Goal: Find contact information: Find contact information

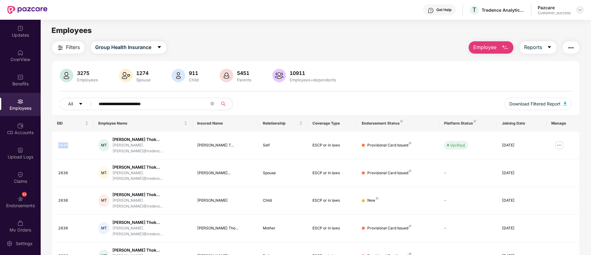
scroll to position [20, 0]
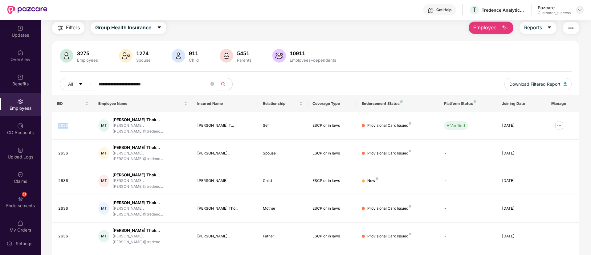
click at [581, 9] on img at bounding box center [580, 9] width 5 height 5
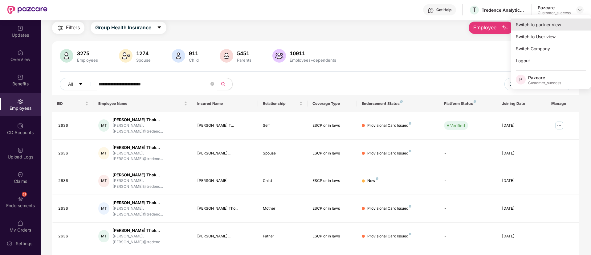
click at [542, 28] on div "Switch to partner view" at bounding box center [551, 24] width 80 height 12
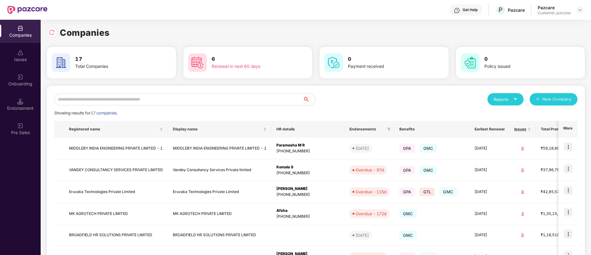
click at [128, 104] on input "text" at bounding box center [178, 99] width 249 height 12
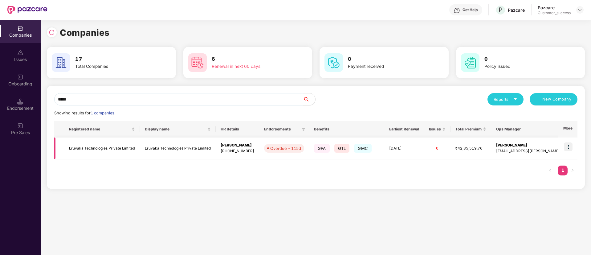
type input "*****"
click at [568, 145] on img at bounding box center [568, 146] width 9 height 9
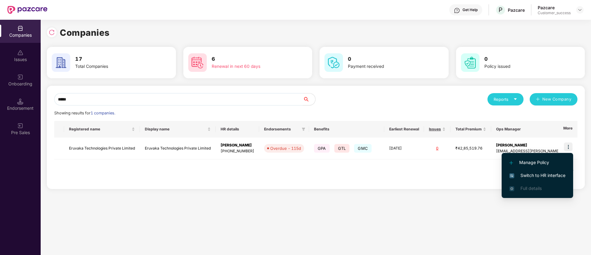
click at [529, 174] on span "Switch to HR interface" at bounding box center [537, 175] width 56 height 7
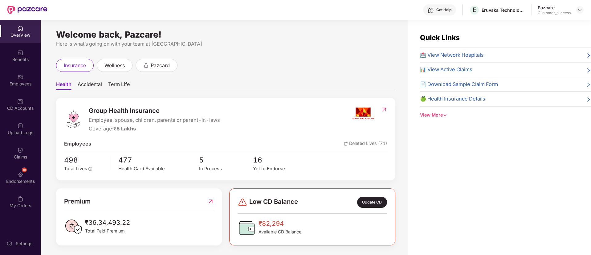
click at [21, 62] on div "Benefits" at bounding box center [20, 55] width 41 height 23
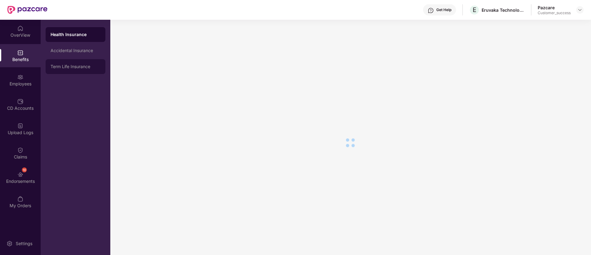
click at [84, 64] on div "Term Life Insurance" at bounding box center [76, 66] width 50 height 5
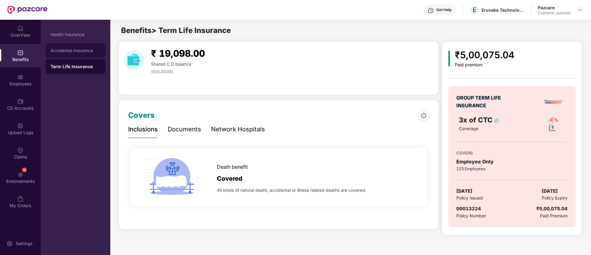
click at [81, 50] on div "Accidental Insurance" at bounding box center [76, 50] width 50 height 5
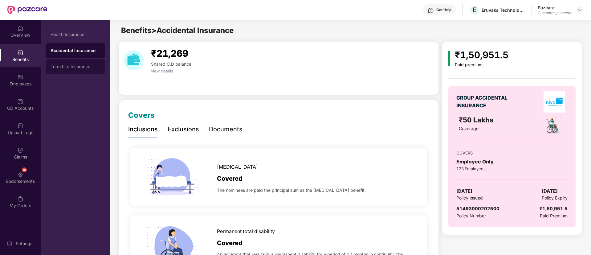
click at [75, 71] on div "Term Life Insurance" at bounding box center [76, 66] width 60 height 15
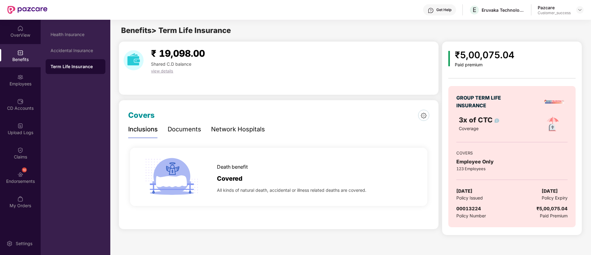
click at [239, 134] on div "Network Hospitals" at bounding box center [238, 129] width 54 height 17
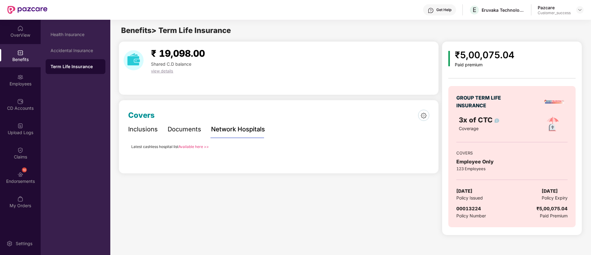
click at [187, 126] on div "Documents" at bounding box center [185, 130] width 34 height 10
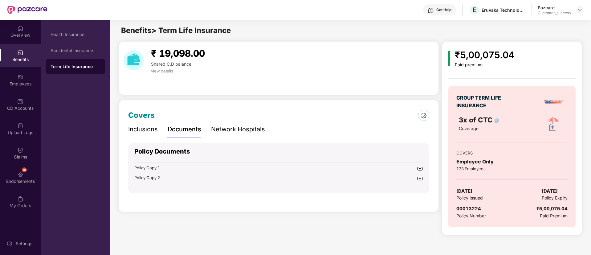
click at [420, 167] on img at bounding box center [420, 168] width 6 height 6
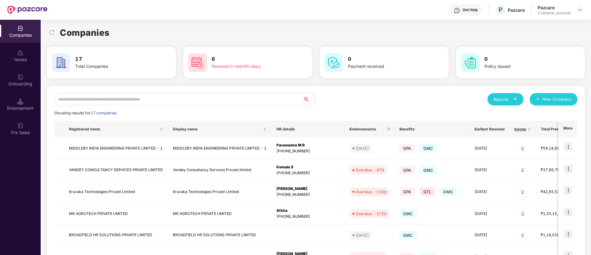
click at [196, 103] on input "text" at bounding box center [178, 99] width 249 height 12
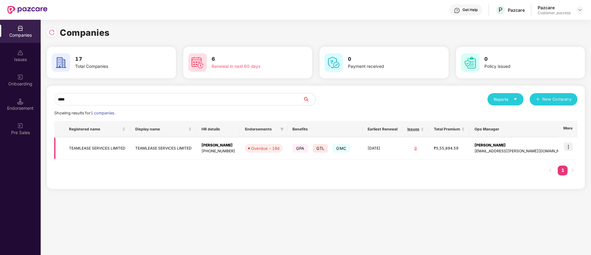
type input "****"
click at [568, 143] on img at bounding box center [568, 146] width 9 height 9
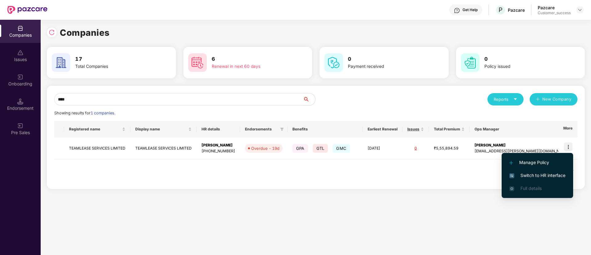
click at [547, 174] on span "Switch to HR interface" at bounding box center [537, 175] width 56 height 7
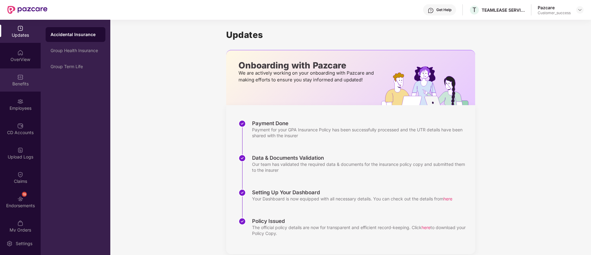
click at [22, 81] on div "Benefits" at bounding box center [20, 84] width 41 height 6
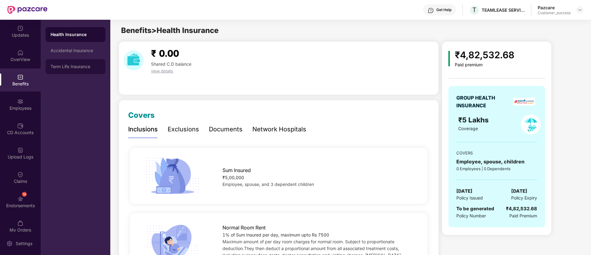
click at [77, 69] on div "Term Life Insurance" at bounding box center [76, 66] width 60 height 15
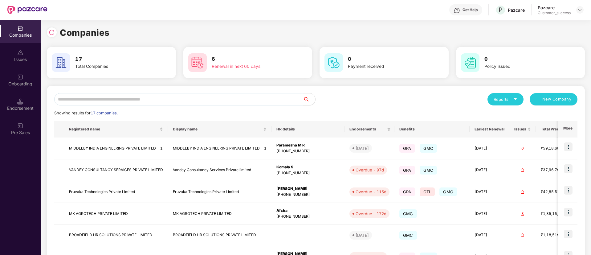
click at [111, 94] on input "text" at bounding box center [178, 99] width 249 height 12
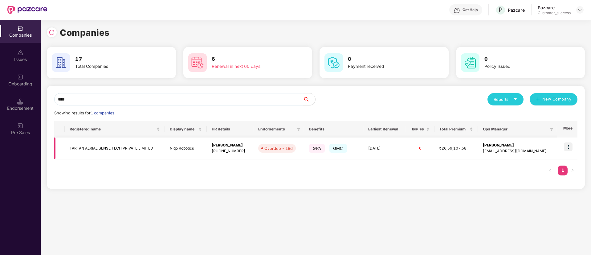
type input "****"
click at [568, 142] on img at bounding box center [568, 146] width 9 height 9
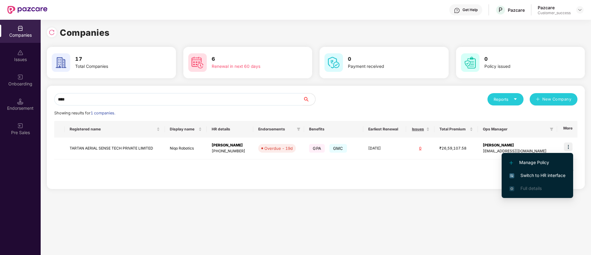
click at [539, 173] on span "Switch to HR interface" at bounding box center [537, 175] width 56 height 7
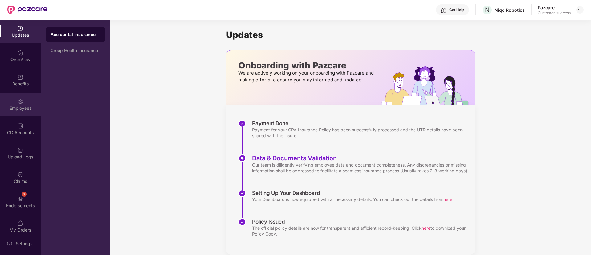
click at [8, 111] on div "Employees" at bounding box center [20, 108] width 41 height 6
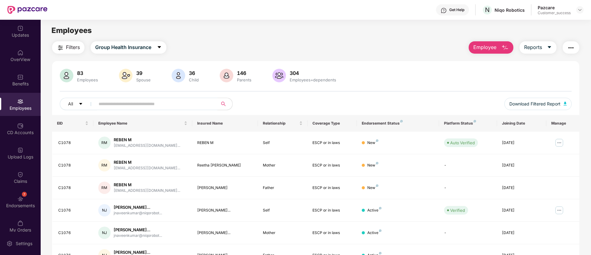
click at [141, 101] on input "text" at bounding box center [154, 103] width 111 height 9
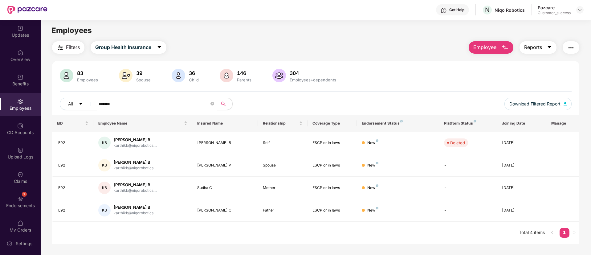
type input "*******"
click at [546, 47] on button "Reports" at bounding box center [538, 47] width 37 height 12
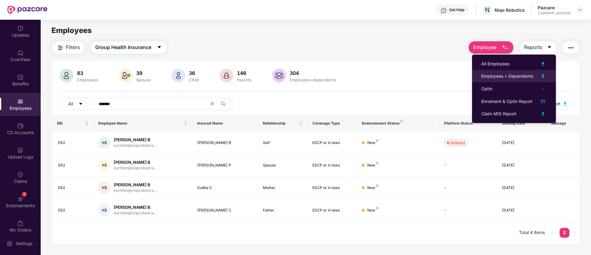
click at [544, 75] on img at bounding box center [542, 75] width 7 height 7
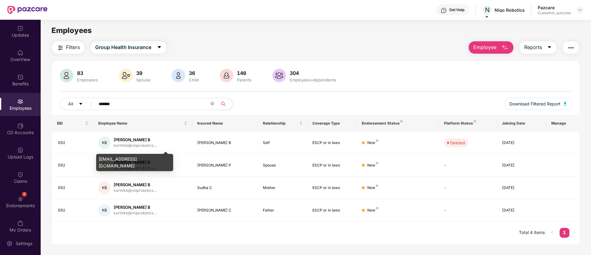
click at [133, 159] on div "[EMAIL_ADDRESS][DOMAIN_NAME]" at bounding box center [134, 162] width 77 height 17
copy div "[EMAIL_ADDRESS][DOMAIN_NAME]"
